Goal: Task Accomplishment & Management: Use online tool/utility

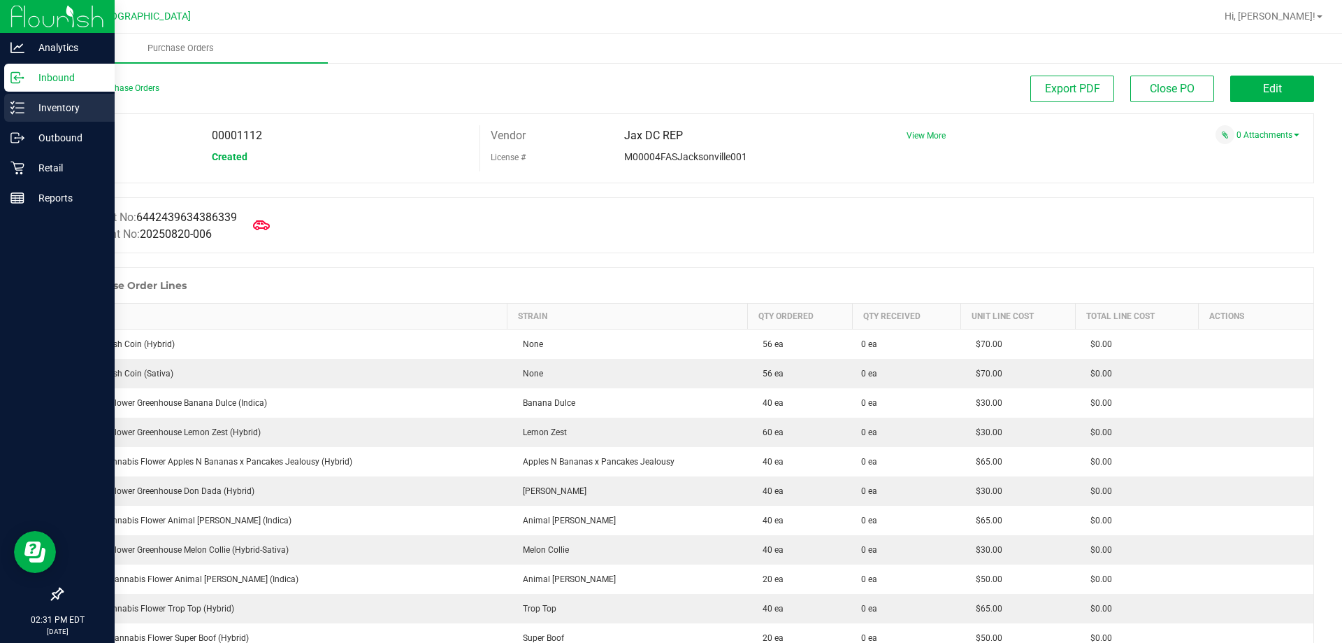
scroll to position [419, 0]
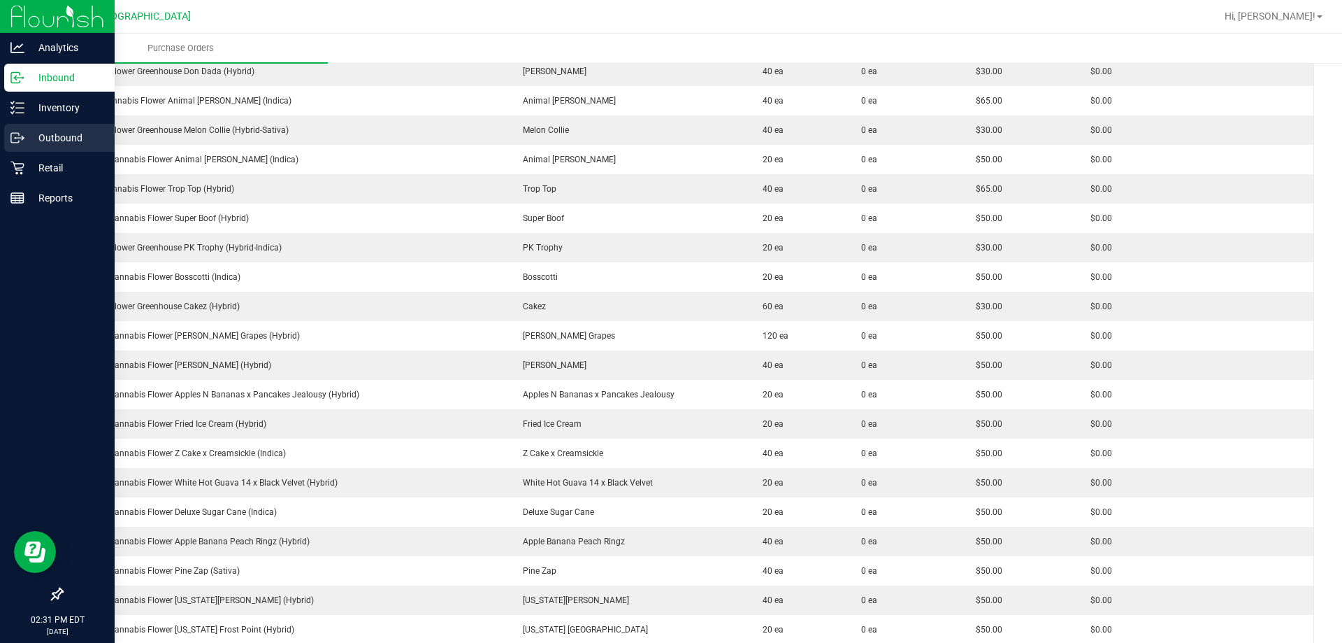
click at [68, 138] on p "Outbound" at bounding box center [66, 137] width 84 height 17
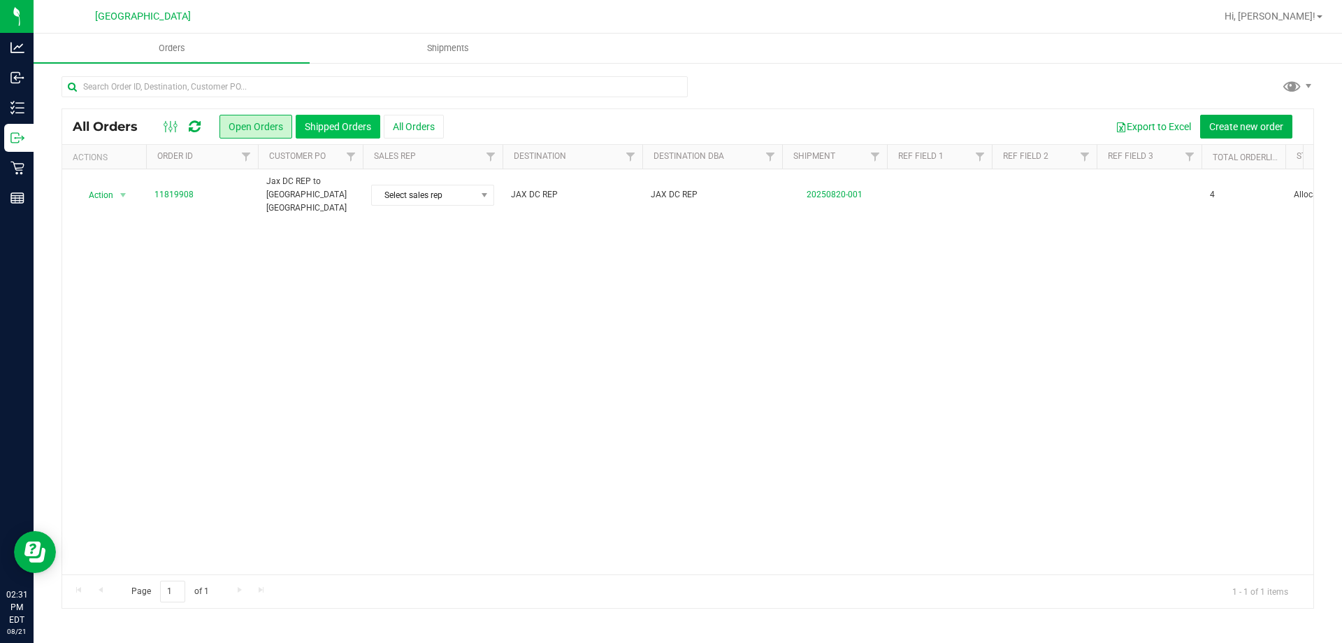
click at [341, 129] on button "Shipped Orders" at bounding box center [338, 127] width 85 height 24
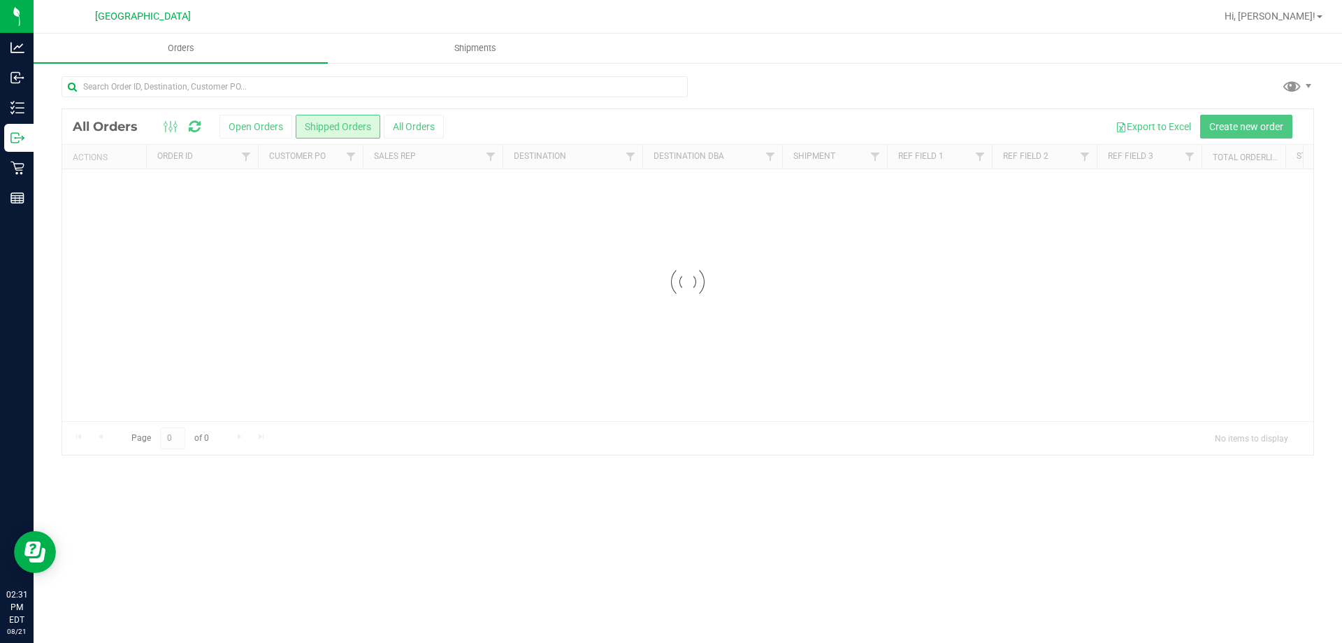
click at [299, 128] on div at bounding box center [687, 281] width 1251 height 345
click at [259, 128] on div at bounding box center [687, 281] width 1251 height 345
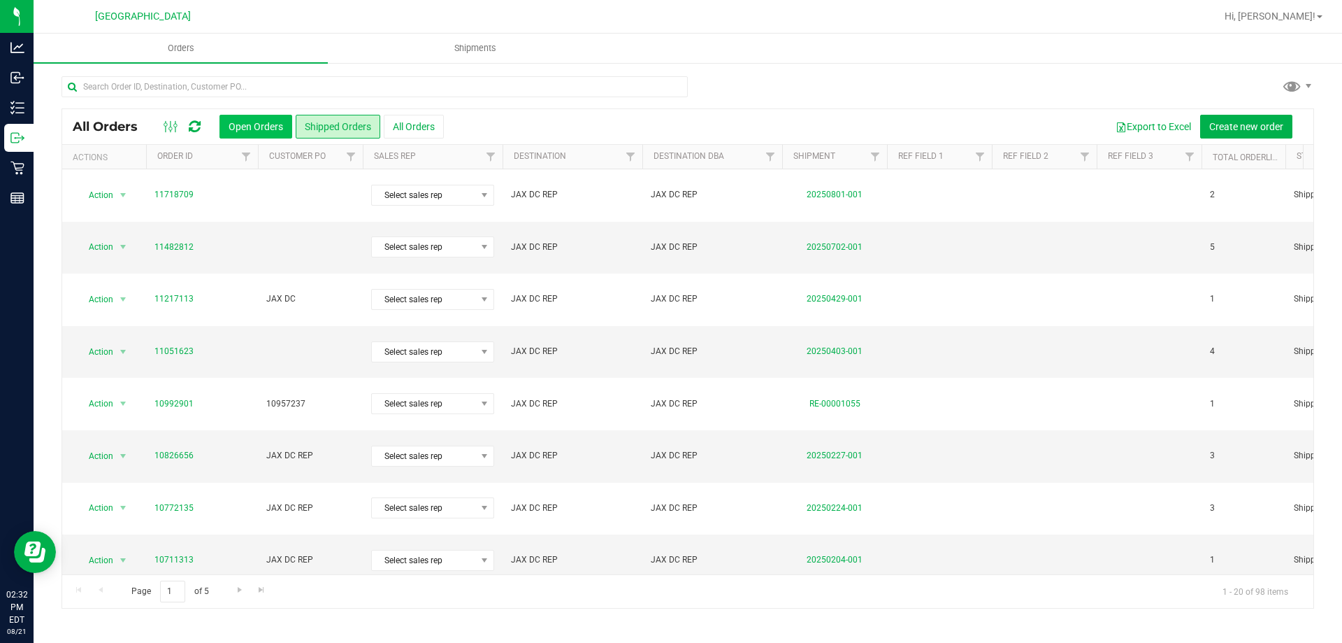
click at [245, 129] on button "Open Orders" at bounding box center [256, 127] width 73 height 24
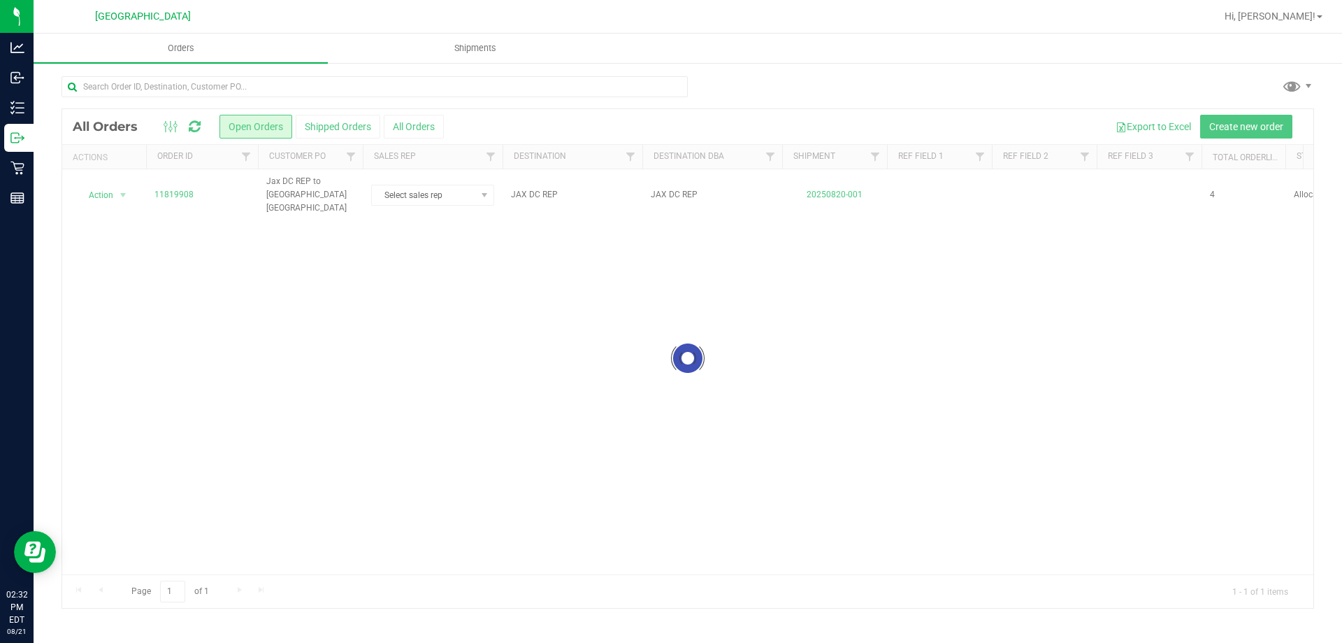
click at [118, 187] on div at bounding box center [687, 358] width 1251 height 498
click at [118, 189] on span "select" at bounding box center [122, 194] width 11 height 11
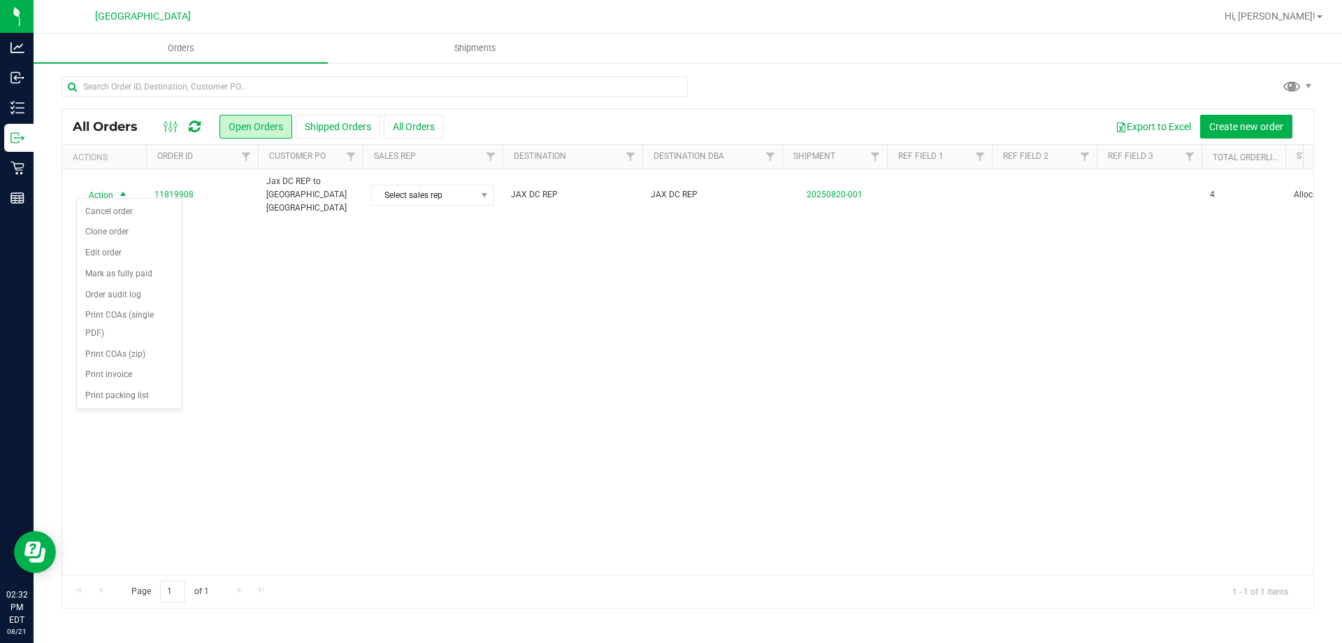
click at [118, 189] on span "select" at bounding box center [122, 194] width 11 height 11
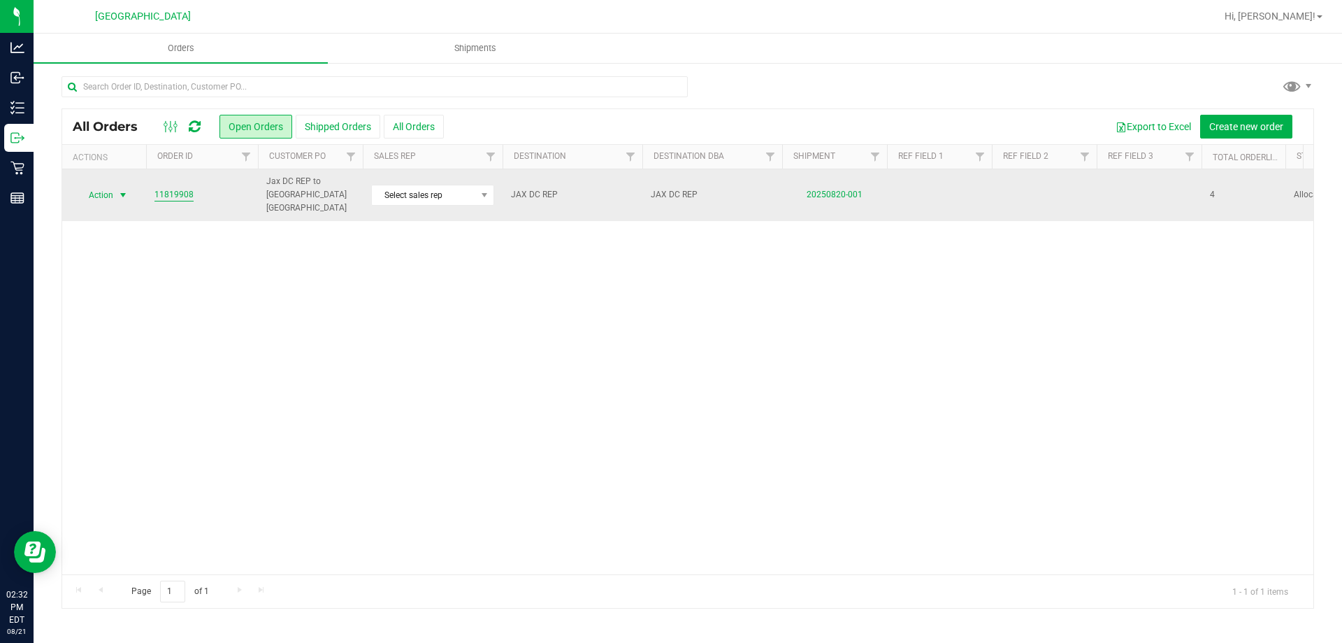
click at [180, 188] on link "11819908" at bounding box center [174, 194] width 39 height 13
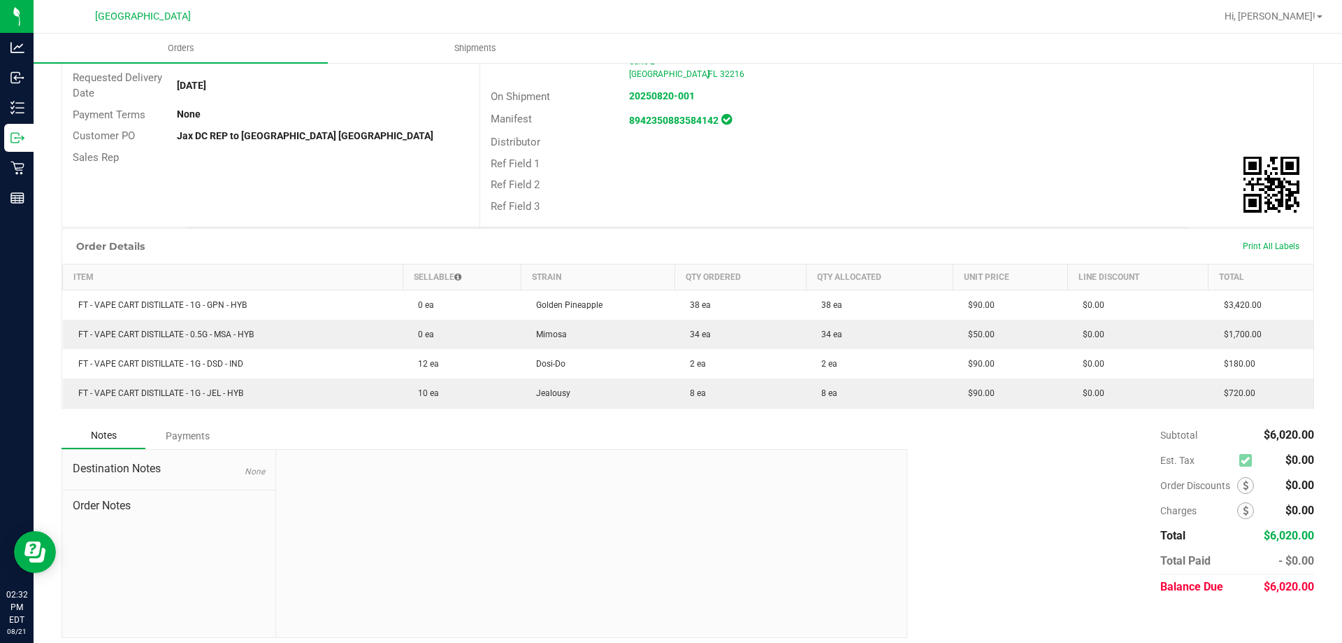
scroll to position [199, 0]
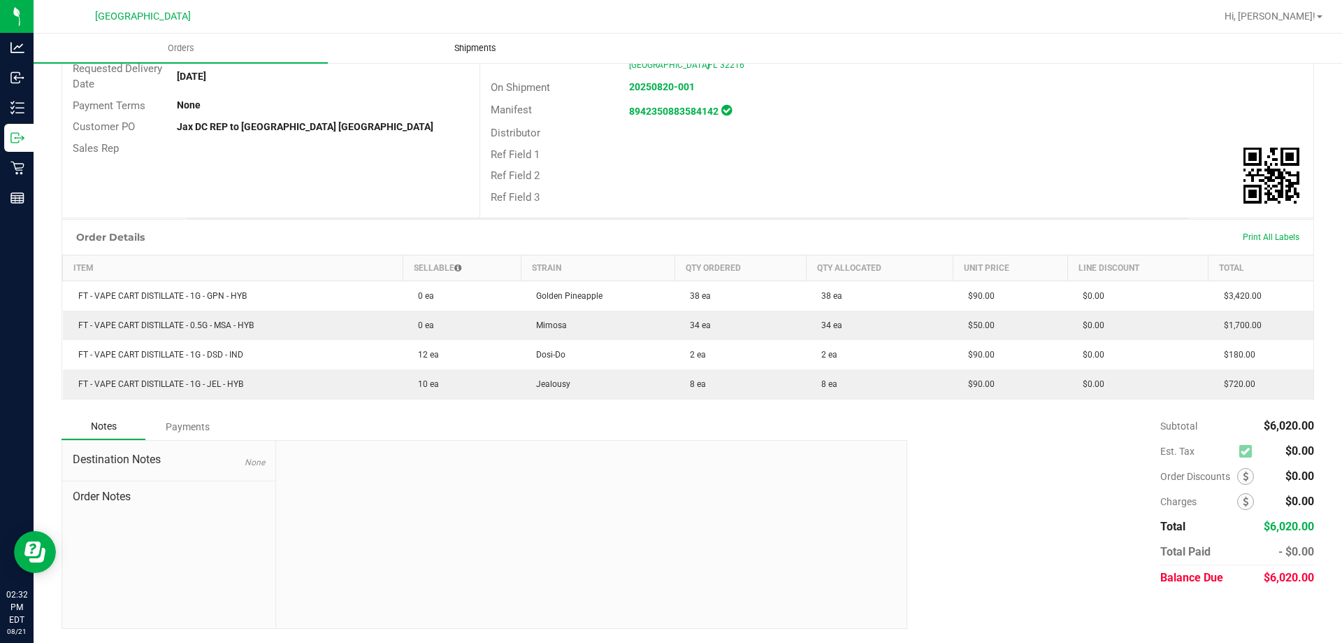
click at [468, 49] on span "Shipments" at bounding box center [476, 48] width 80 height 13
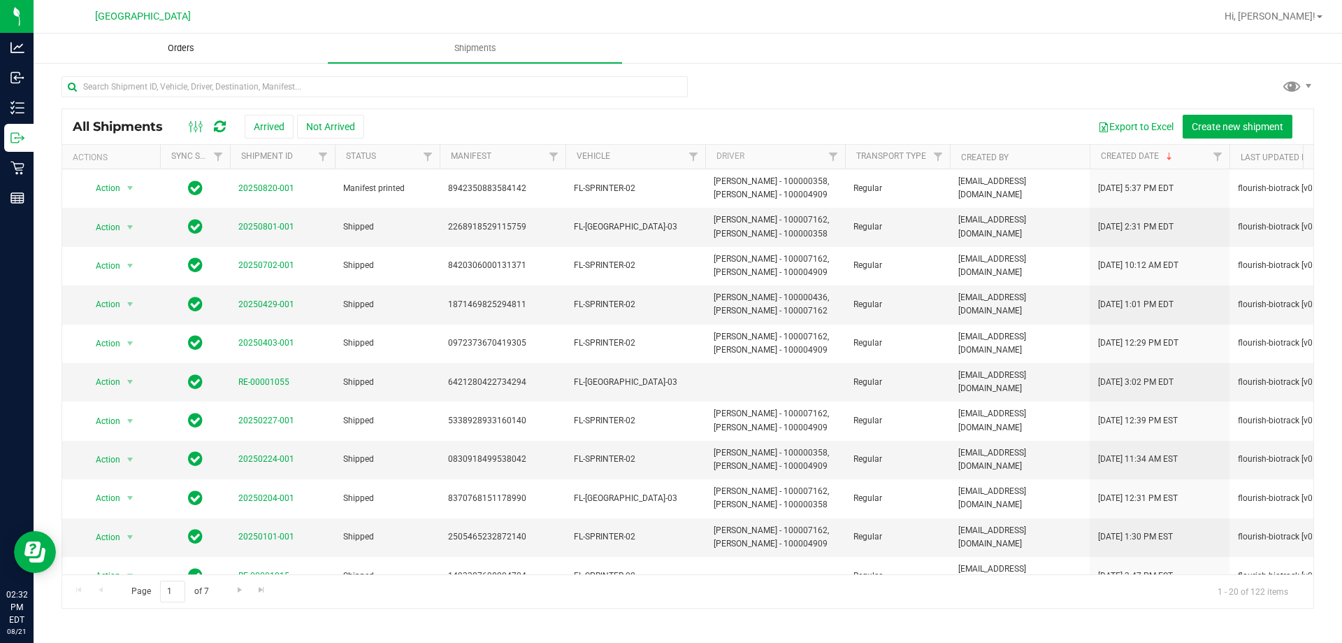
click at [181, 46] on span "Orders" at bounding box center [181, 48] width 64 height 13
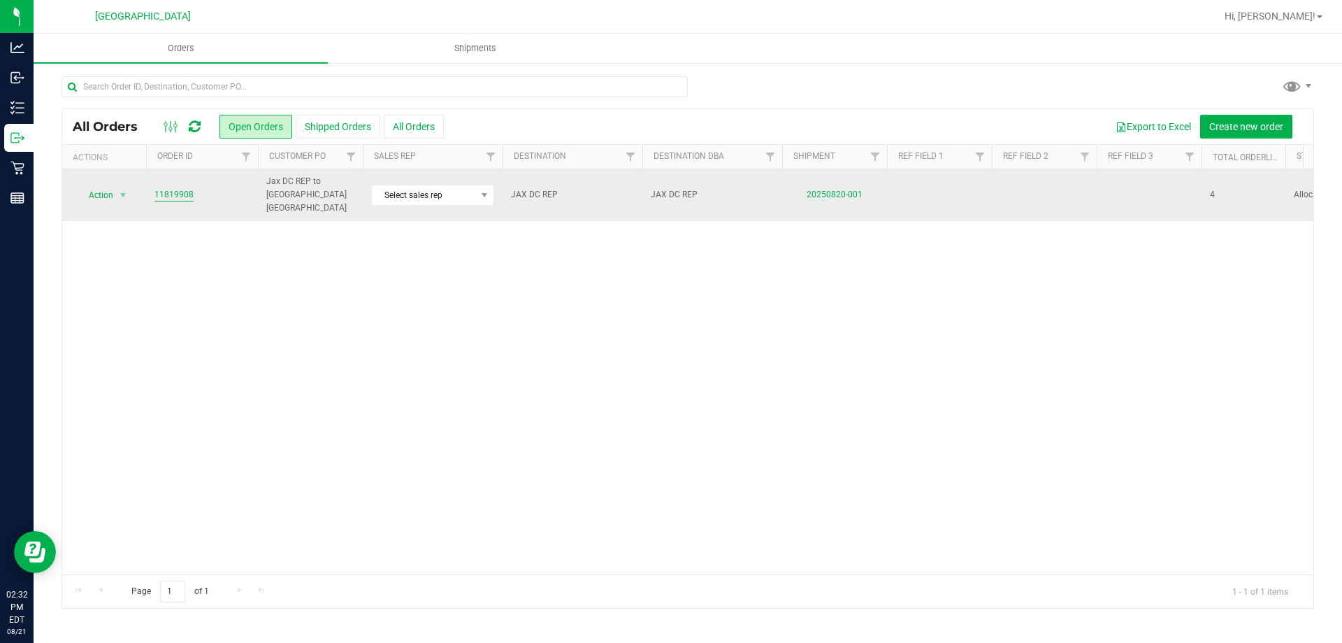
click at [184, 188] on link "11819908" at bounding box center [174, 194] width 39 height 13
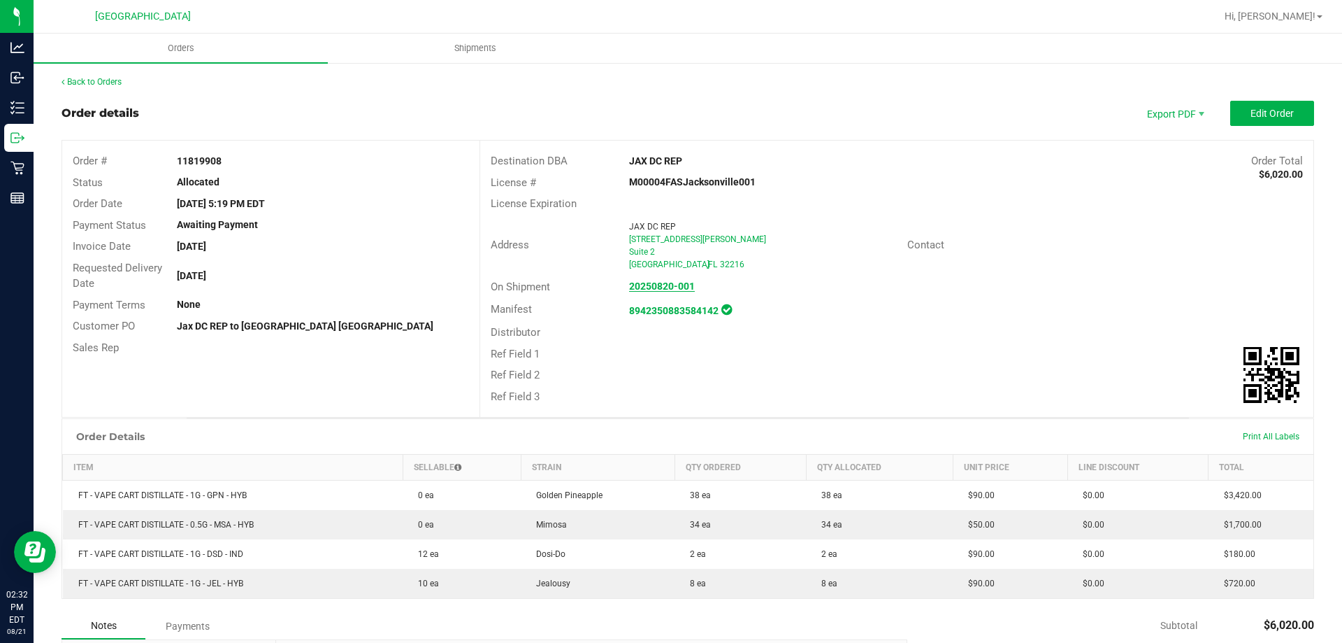
click at [659, 285] on strong "20250820-001" at bounding box center [662, 285] width 66 height 11
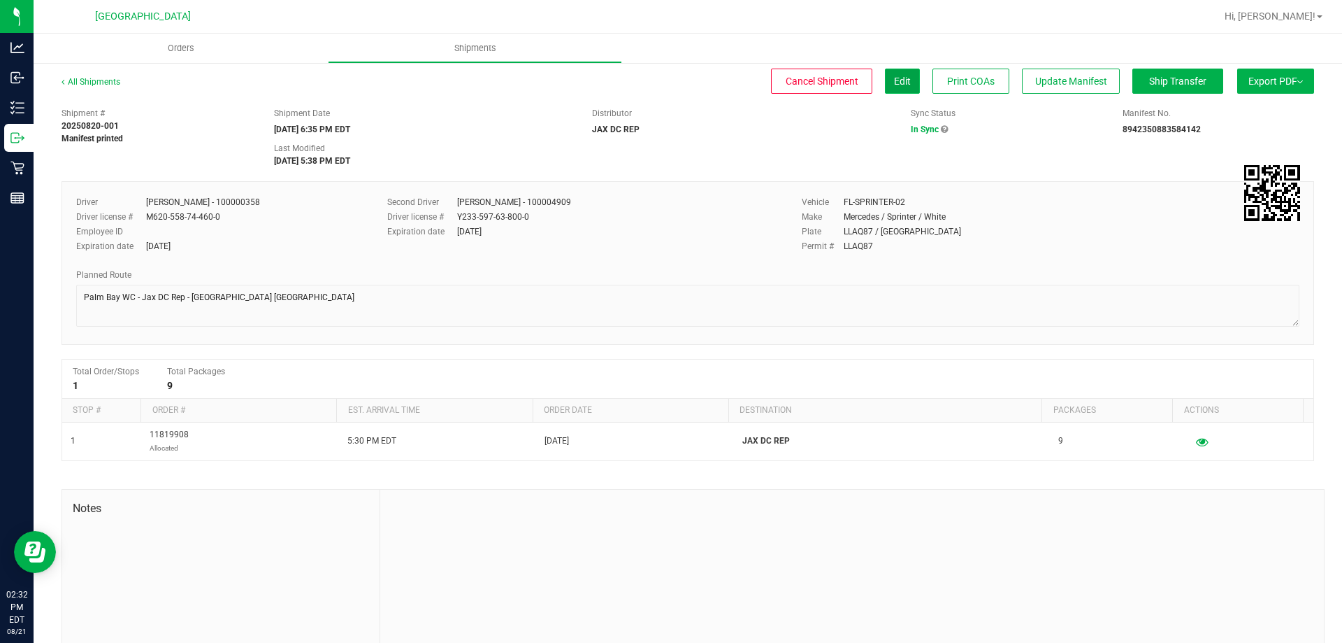
click at [897, 82] on span "Edit" at bounding box center [902, 81] width 17 height 11
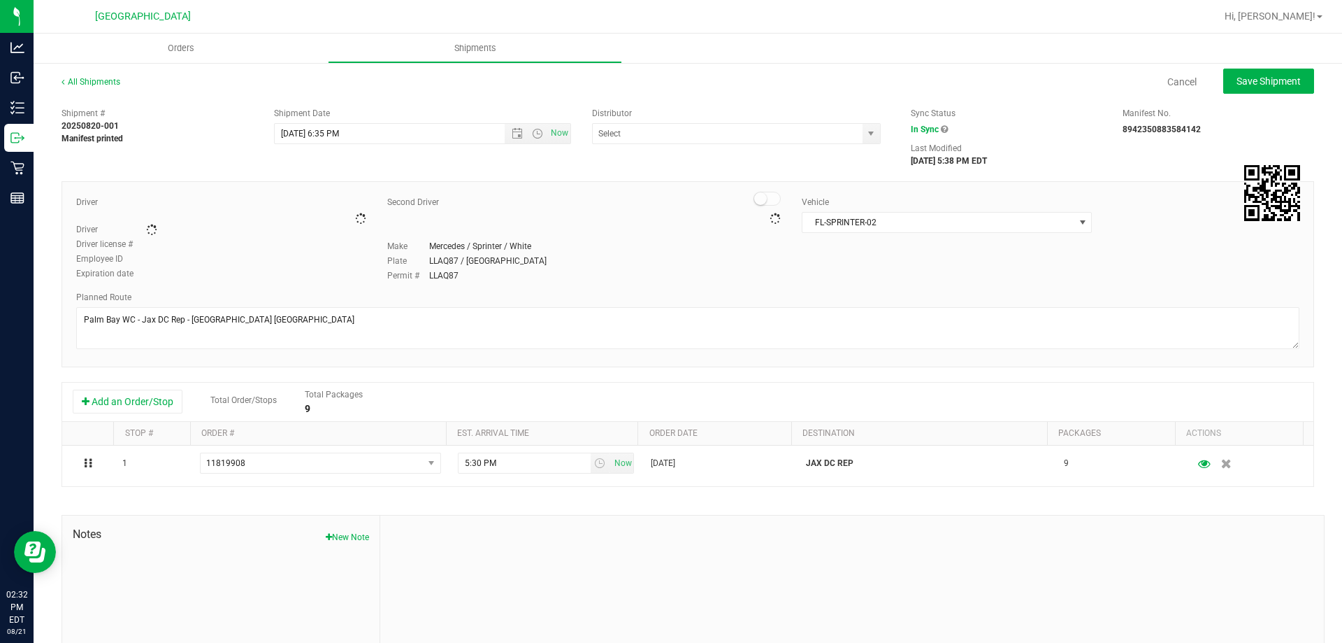
type input "JAX DC REP"
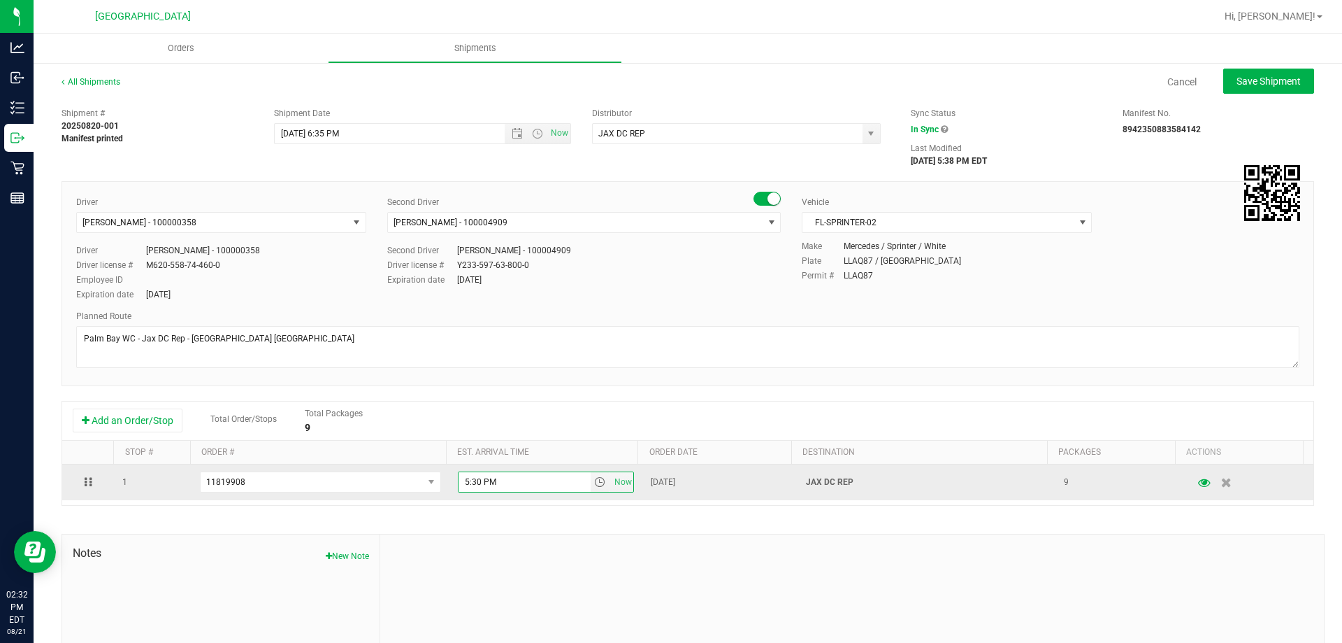
drag, startPoint x: 511, startPoint y: 480, endPoint x: 436, endPoint y: 480, distance: 74.8
click at [436, 480] on tr "1 11819908 11819908 5:30 PM Now [DATE] JAX DC REP 9" at bounding box center [687, 482] width 1251 height 36
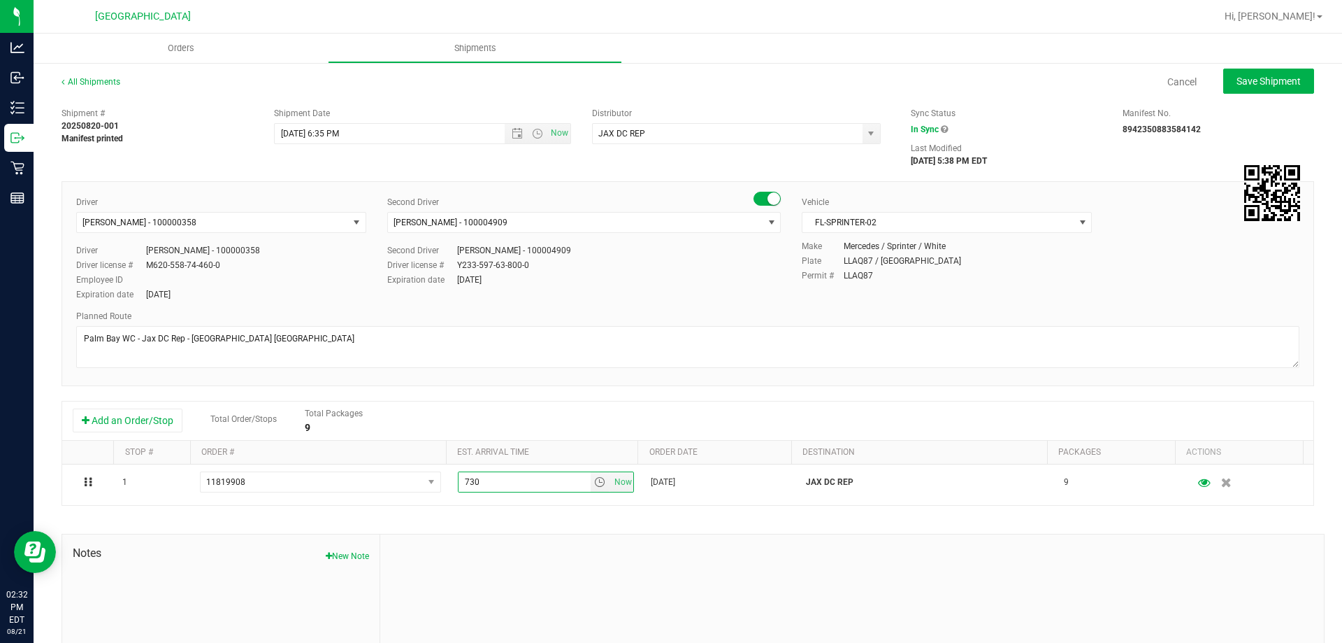
click at [589, 550] on div at bounding box center [852, 627] width 944 height 187
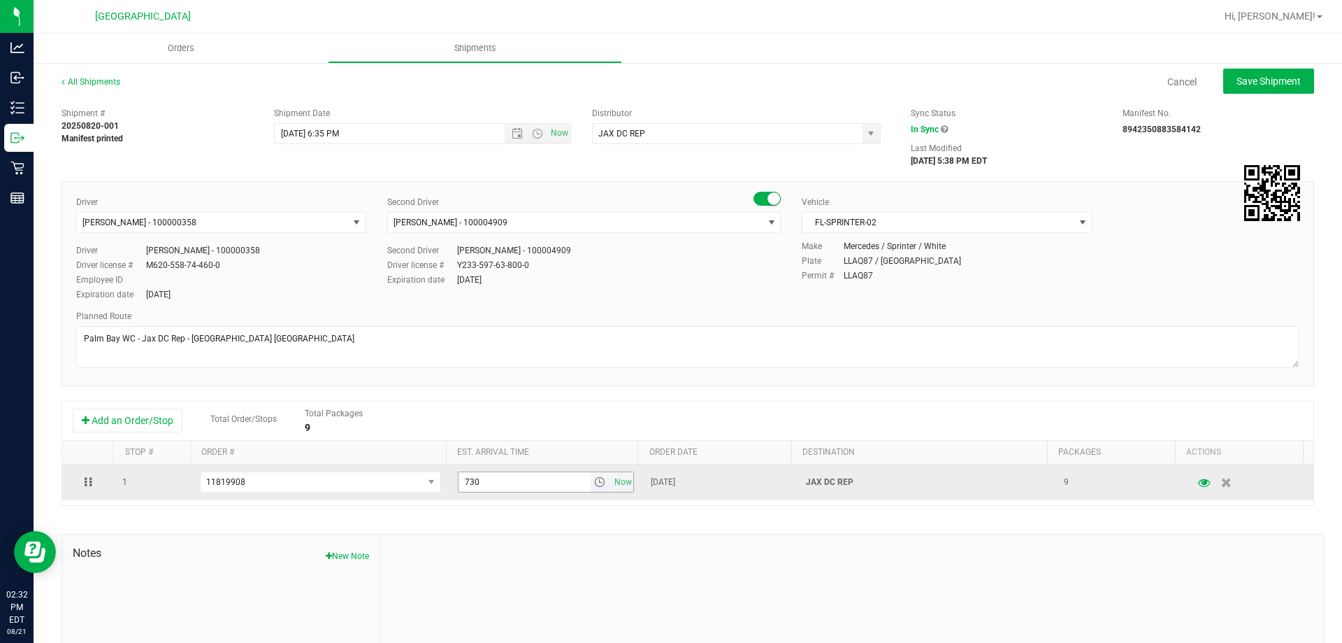
click at [510, 480] on input "730" at bounding box center [525, 482] width 132 height 20
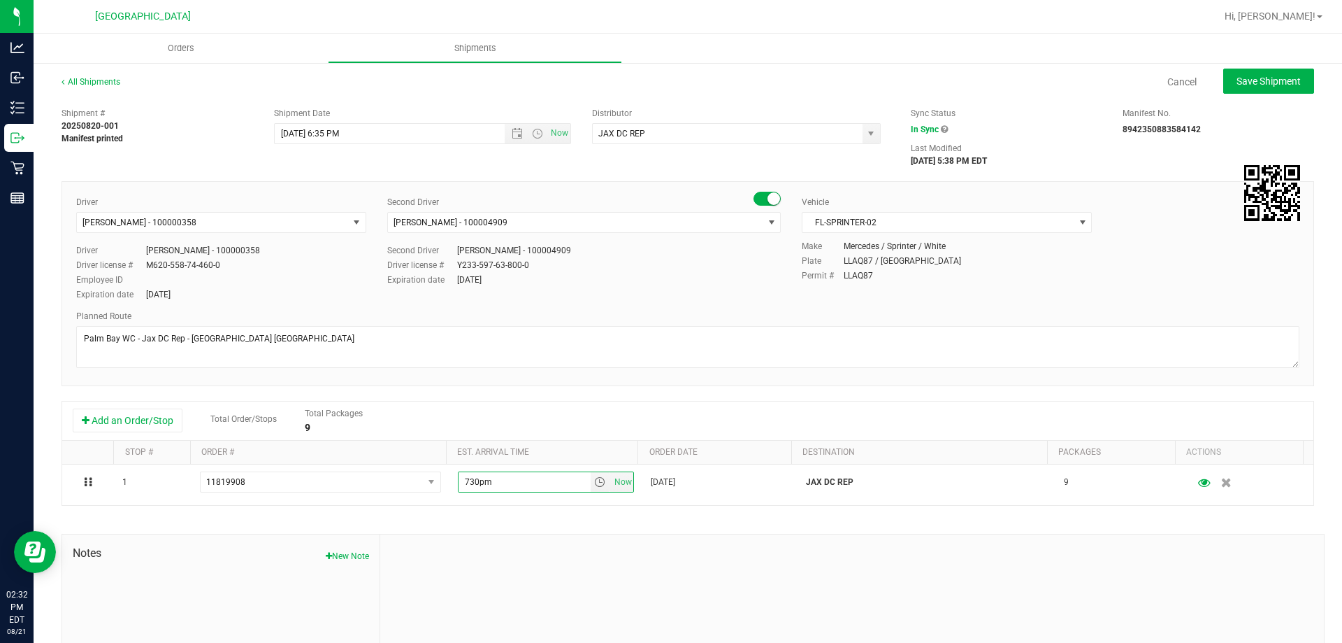
click at [615, 523] on div "Shipment # 20250820-001 Manifest printed Shipment Date [DATE] 6:35 PM Now Distr…" at bounding box center [688, 412] width 1253 height 622
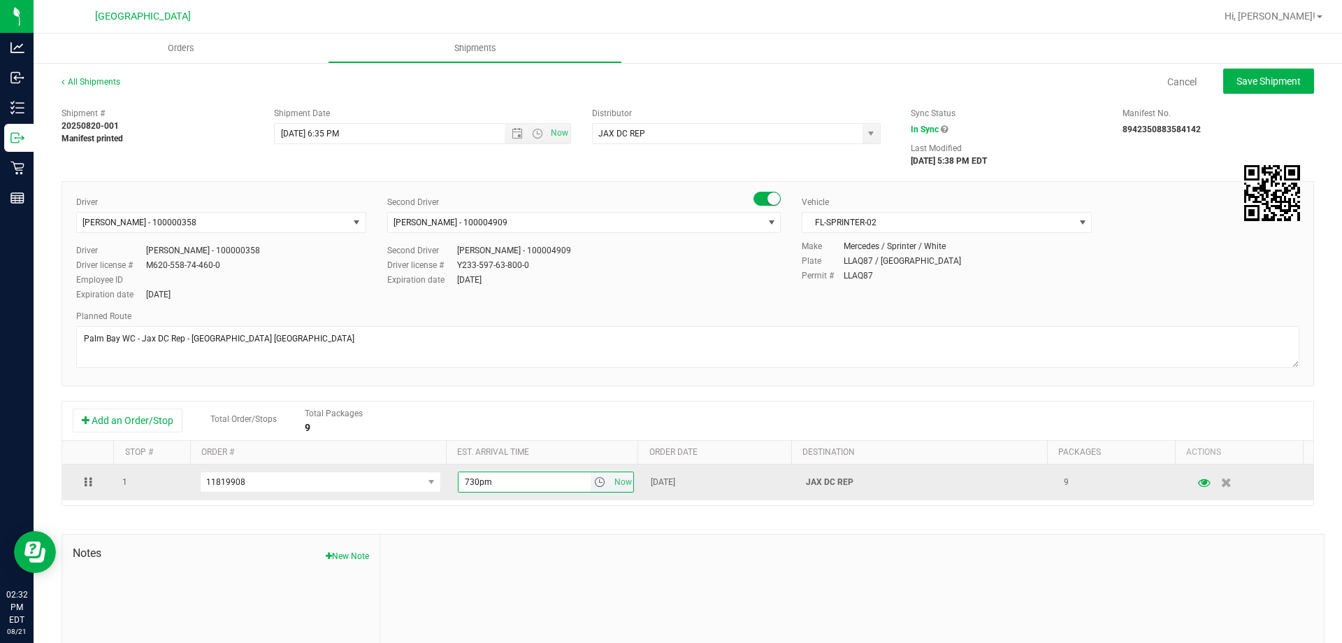
click at [531, 478] on input "730pm" at bounding box center [525, 482] width 132 height 20
click at [611, 480] on span "Now" at bounding box center [623, 482] width 24 height 20
type input "2:32 PM"
click at [501, 481] on input "2:32 PM" at bounding box center [517, 482] width 117 height 20
drag, startPoint x: 474, startPoint y: 480, endPoint x: 450, endPoint y: 485, distance: 25.0
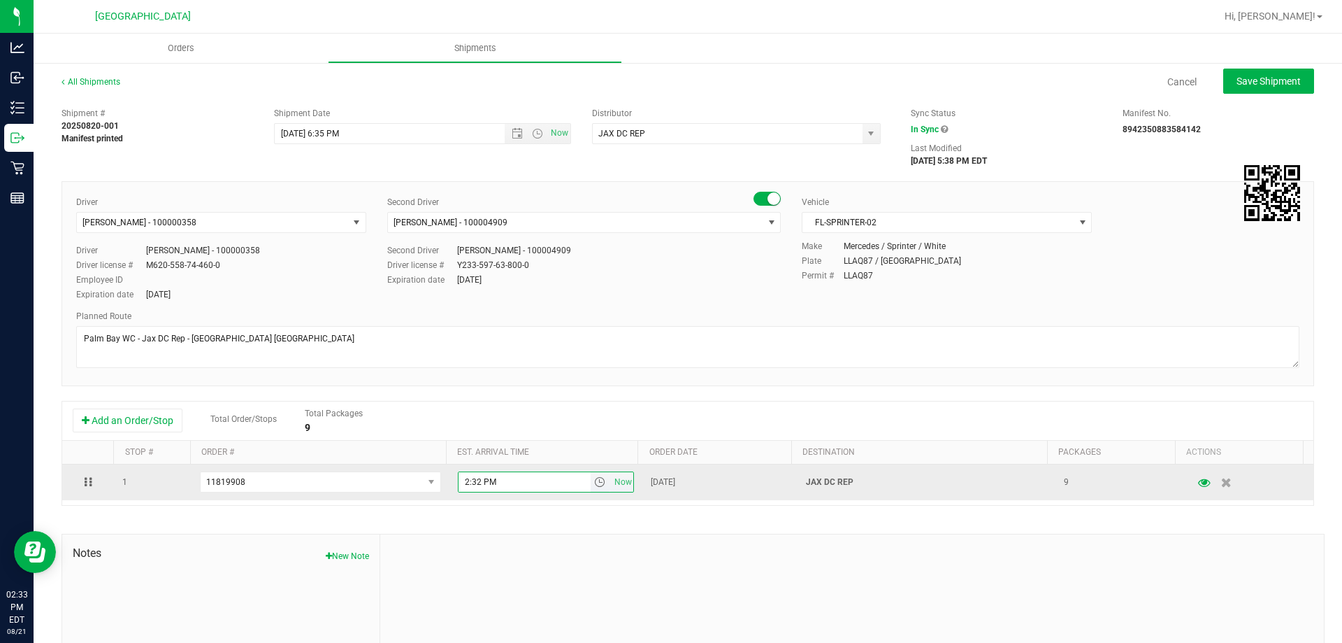
click at [473, 478] on input "2:32 PM" at bounding box center [525, 482] width 132 height 20
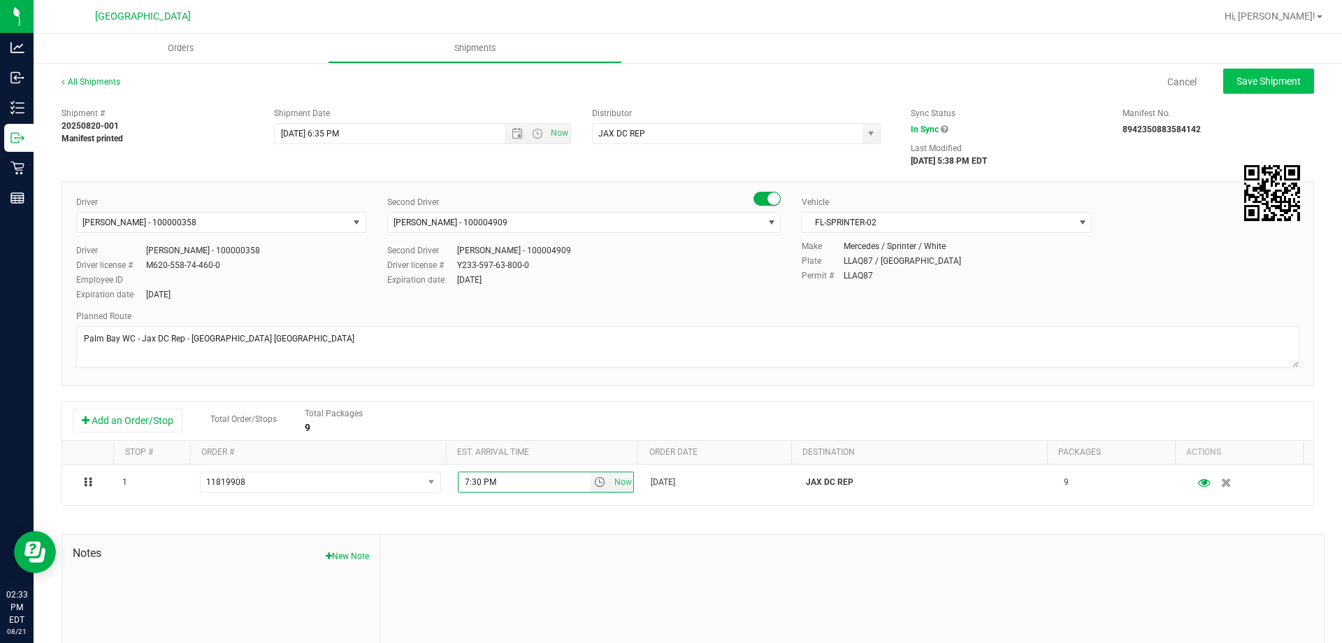
type input "7:30 PM"
click at [1241, 84] on span "Save Shipment" at bounding box center [1269, 81] width 64 height 11
click at [956, 128] on icon at bounding box center [959, 129] width 7 height 8
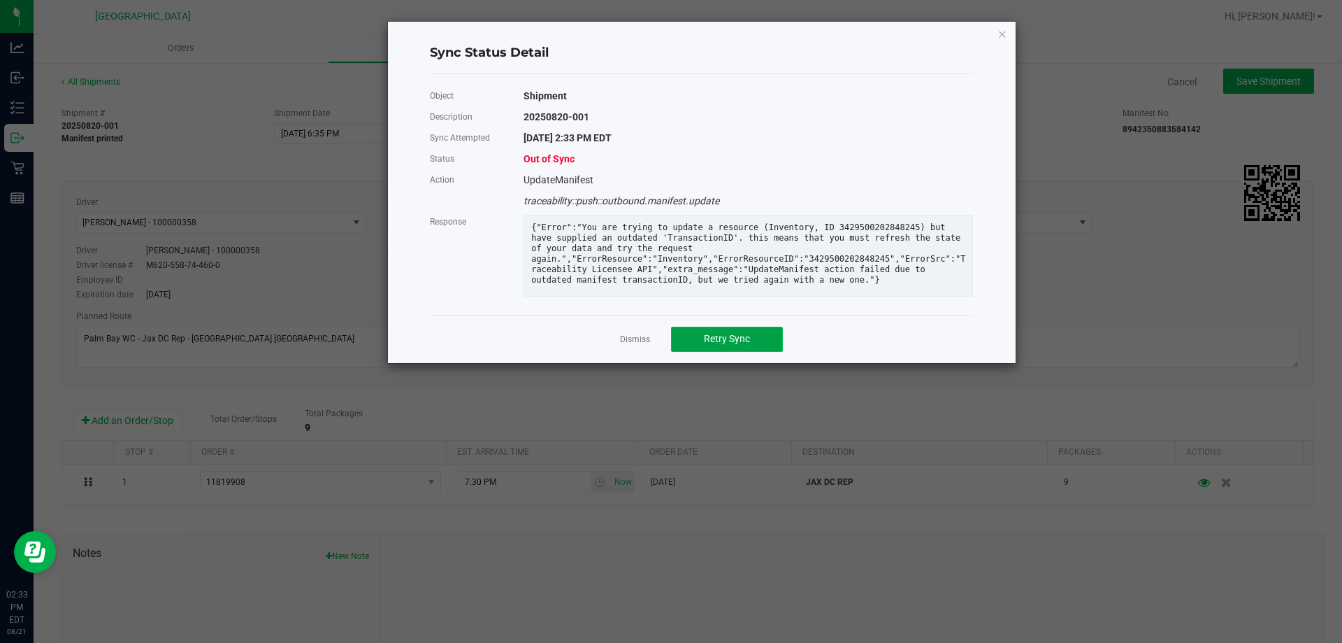
click at [754, 349] on button "Retry Sync" at bounding box center [727, 339] width 112 height 25
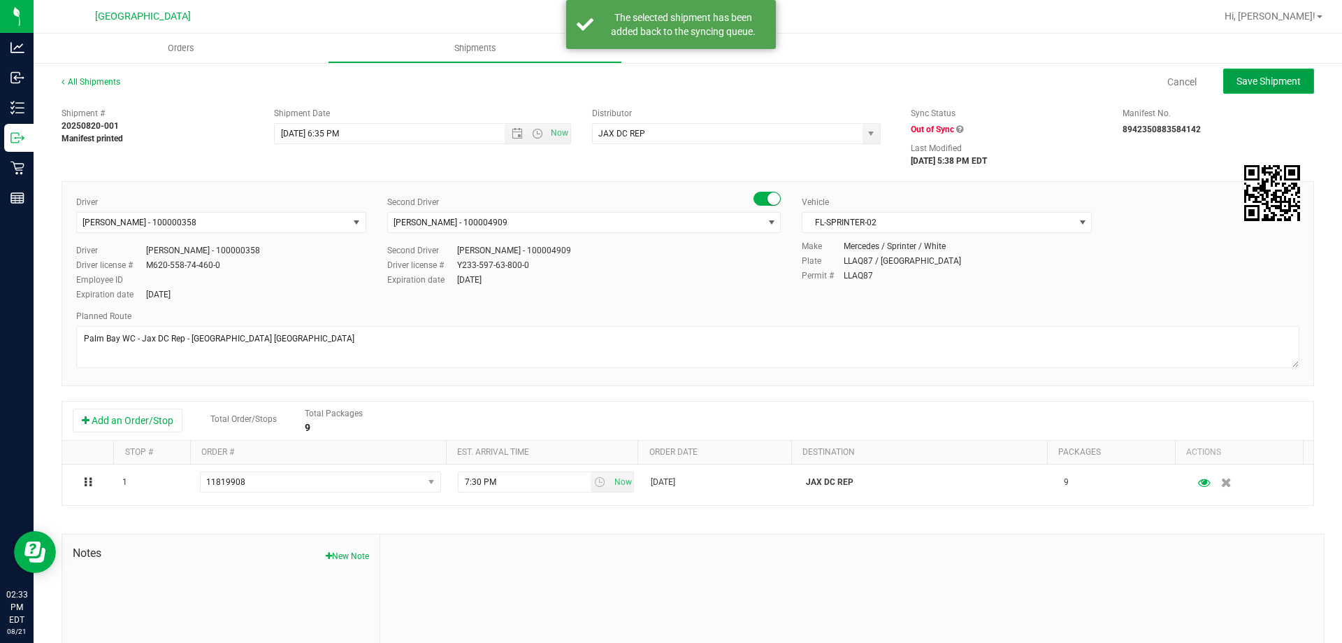
click at [1261, 76] on span "Save Shipment" at bounding box center [1269, 81] width 64 height 11
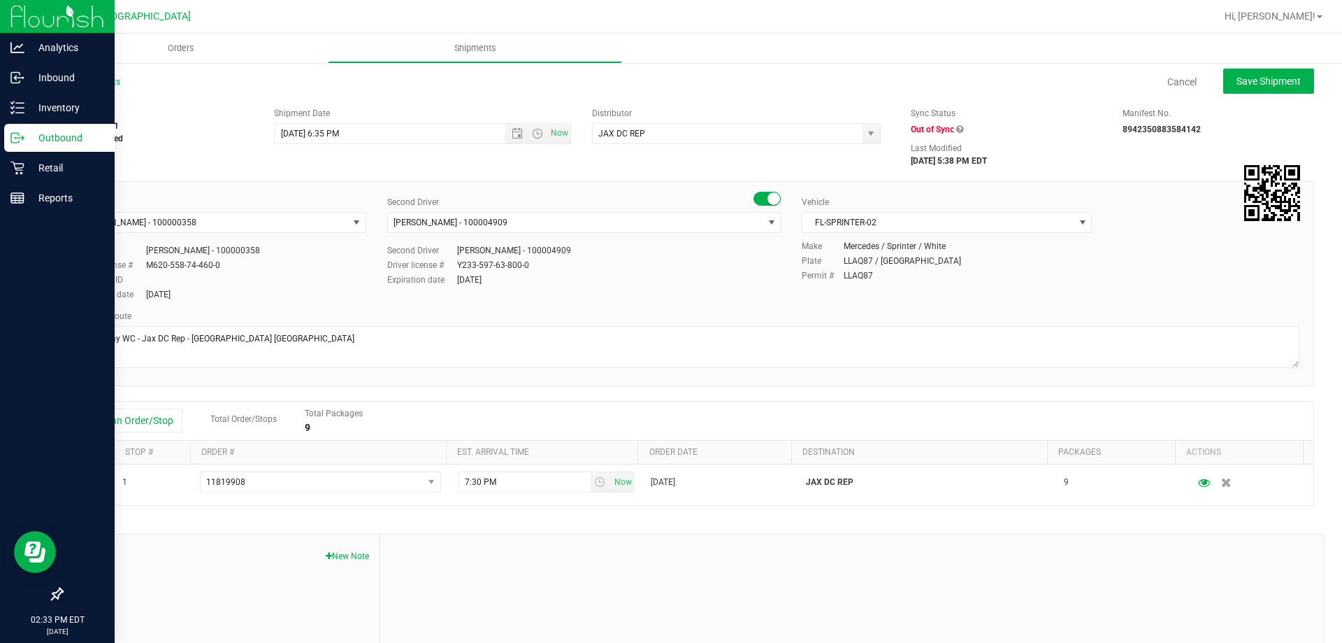
click at [70, 136] on p "Outbound" at bounding box center [66, 137] width 84 height 17
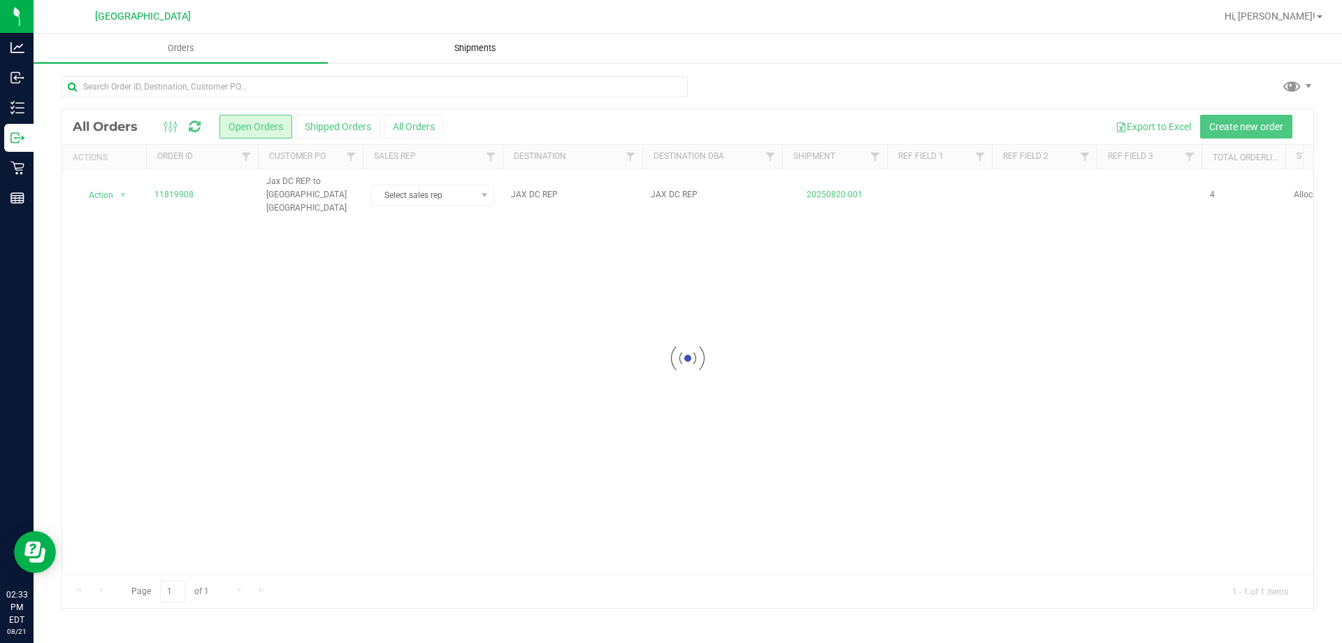
click at [489, 48] on span "Shipments" at bounding box center [476, 48] width 80 height 13
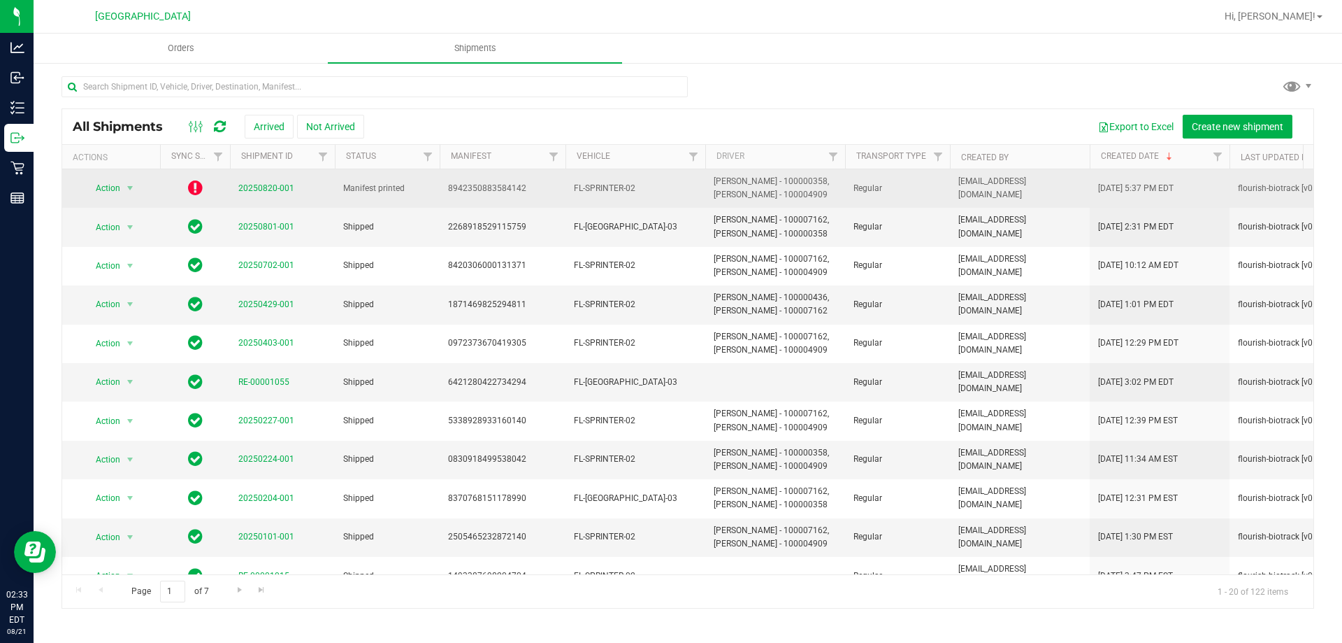
click at [194, 185] on icon at bounding box center [195, 187] width 15 height 17
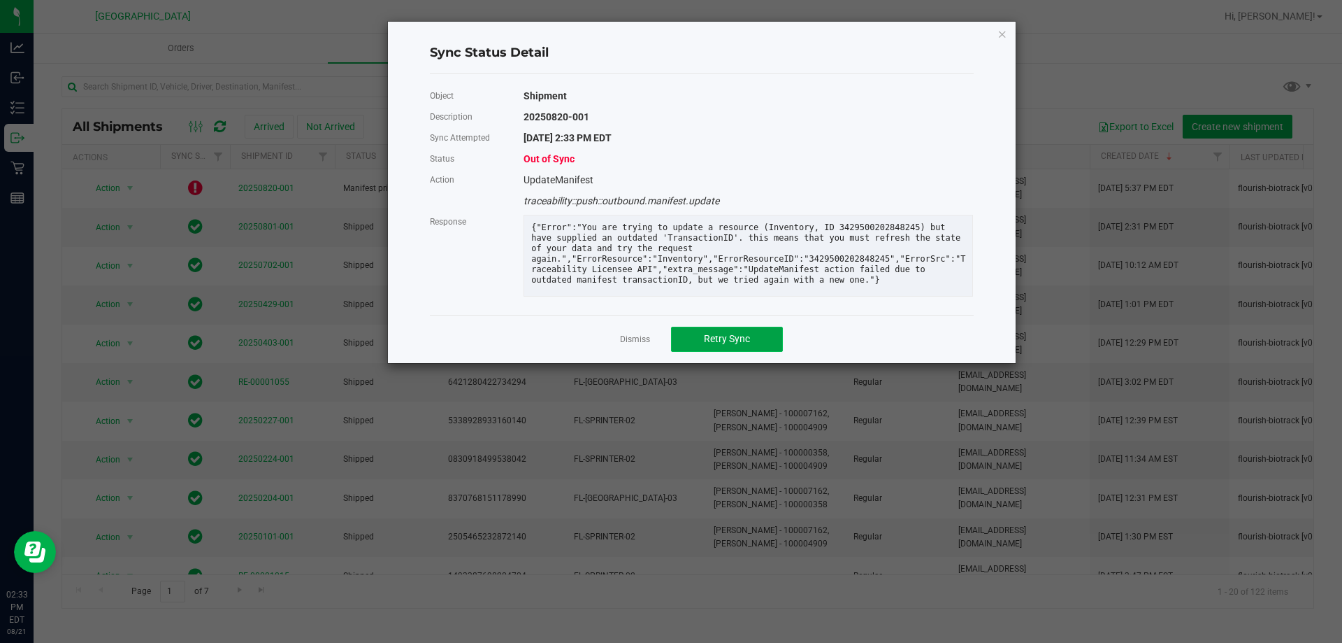
click at [717, 344] on span "Retry Sync" at bounding box center [727, 338] width 46 height 11
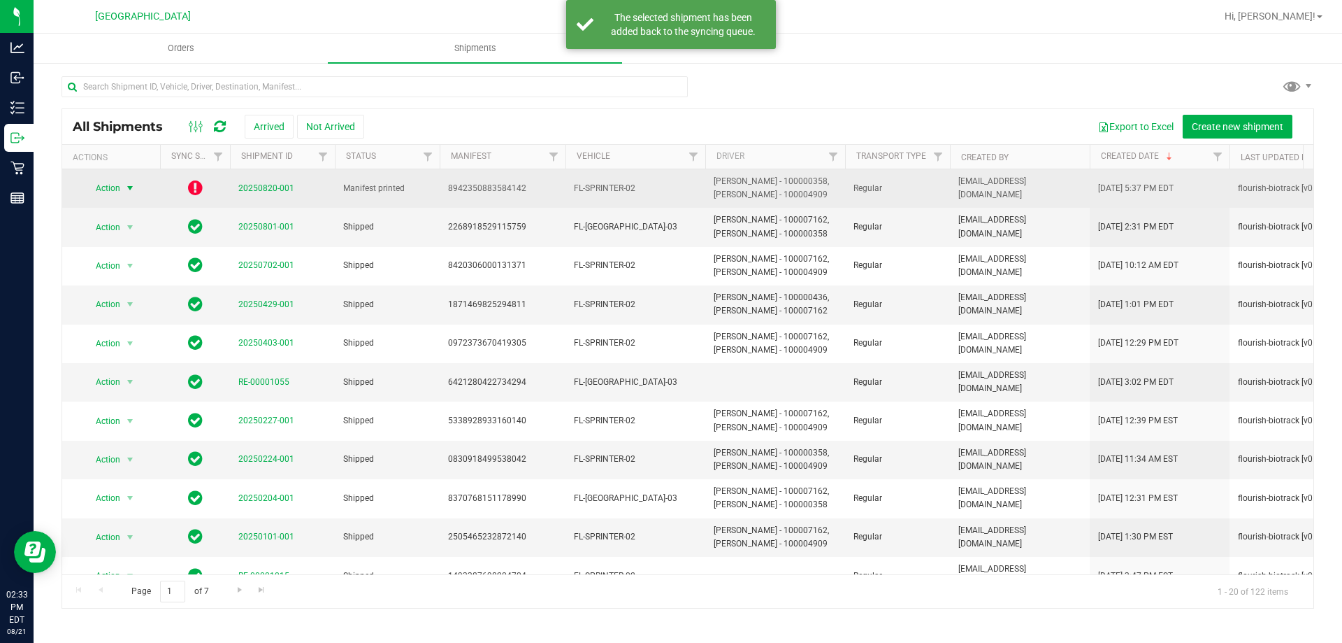
click at [108, 189] on span "Action" at bounding box center [102, 188] width 38 height 20
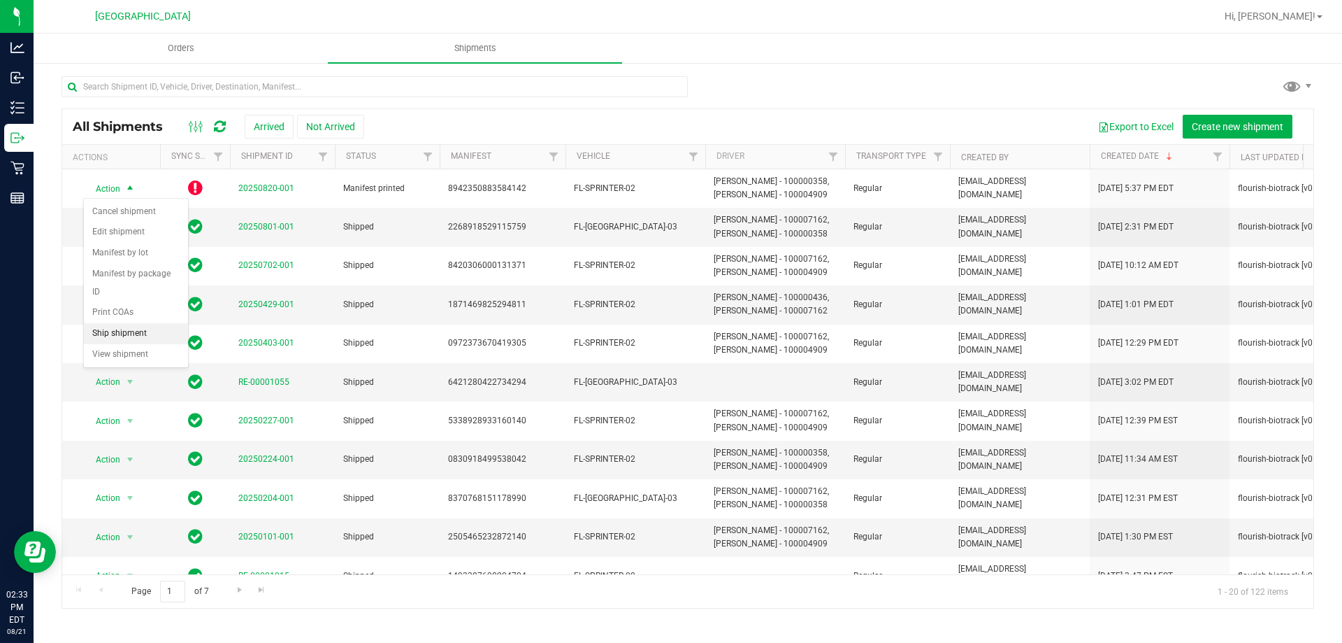
click at [119, 323] on li "Ship shipment" at bounding box center [136, 333] width 104 height 21
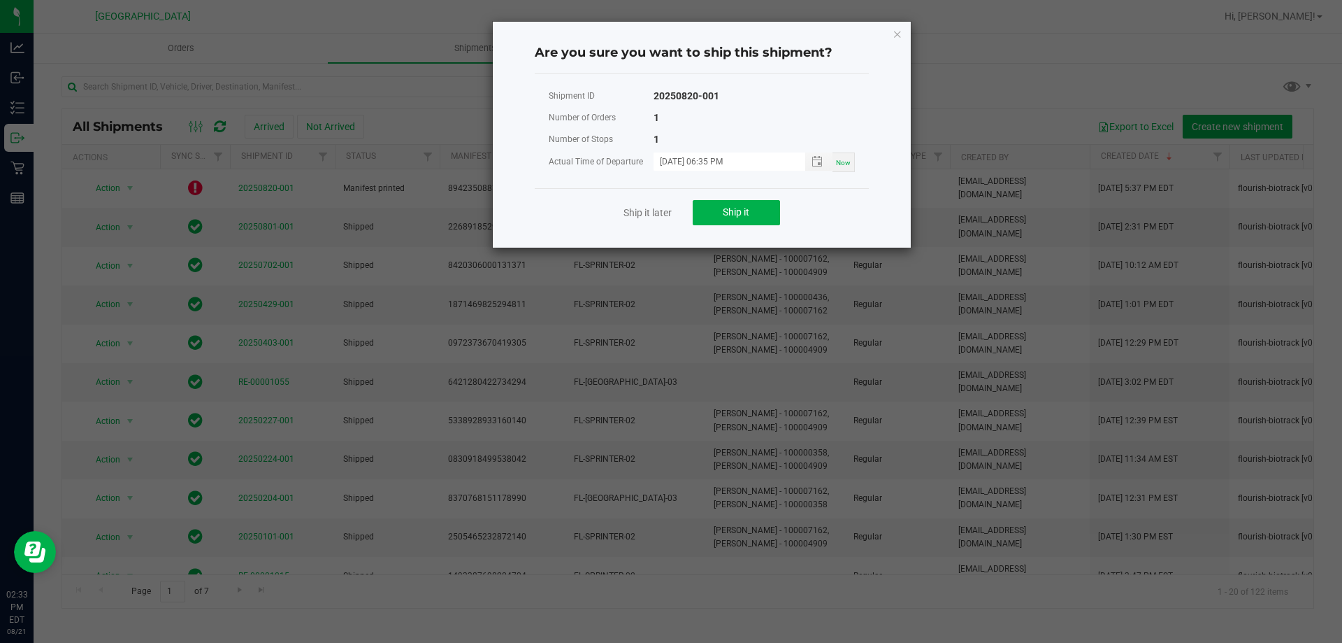
click at [840, 162] on span "Now" at bounding box center [843, 163] width 15 height 8
type input "[DATE] 02:33 PM"
click at [732, 215] on span "Ship it" at bounding box center [736, 211] width 27 height 11
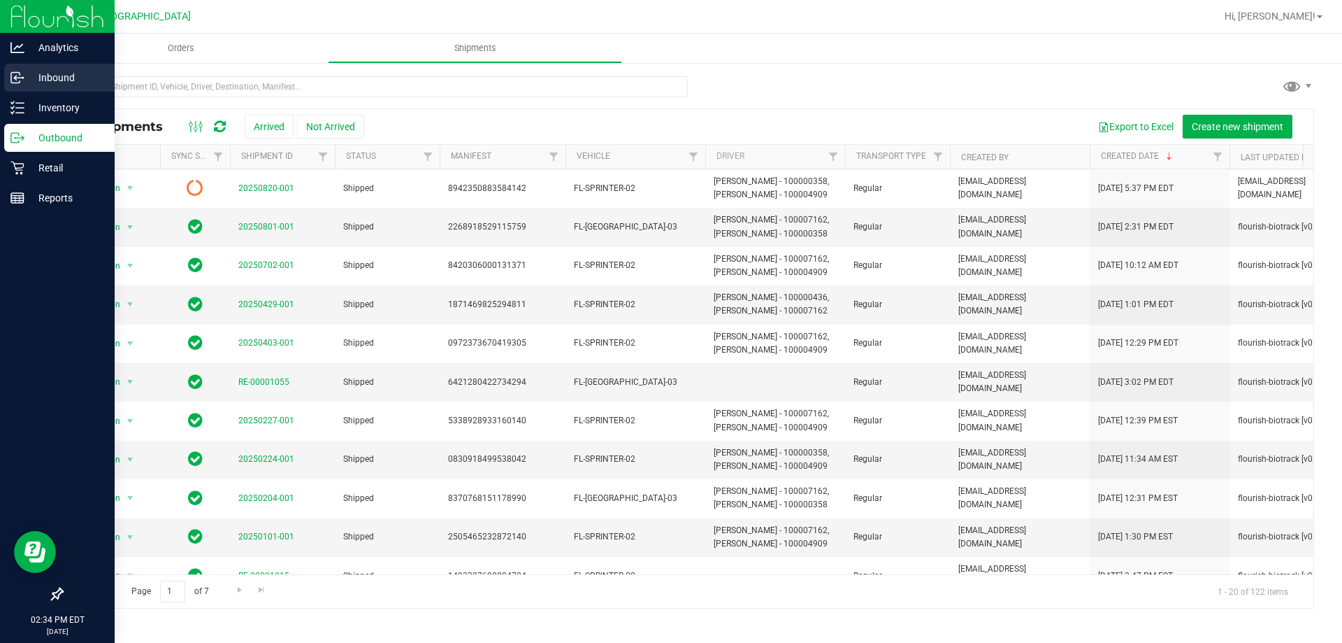
click at [52, 76] on p "Inbound" at bounding box center [66, 77] width 84 height 17
